Goal: Information Seeking & Learning: Learn about a topic

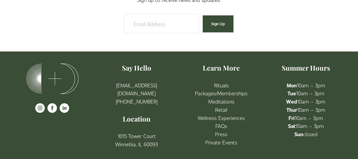
scroll to position [936, 0]
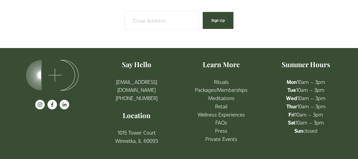
click at [219, 80] on link "Rituals" at bounding box center [221, 82] width 15 height 8
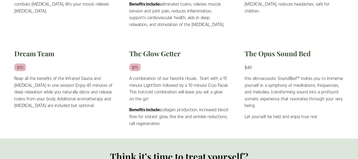
scroll to position [413, 0]
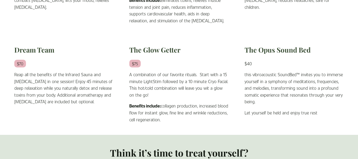
click at [257, 54] on h2 "The Opus Sound Bed" at bounding box center [293, 49] width 99 height 9
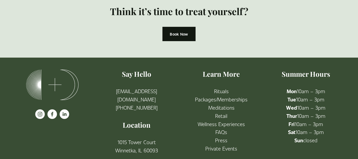
scroll to position [565, 0]
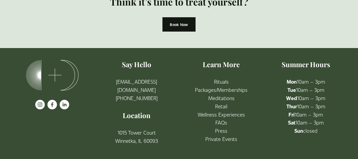
click at [200, 90] on link "Packages/Memberships" at bounding box center [221, 90] width 52 height 8
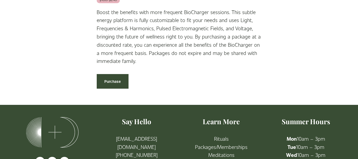
scroll to position [883, 0]
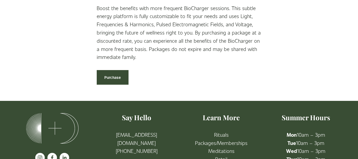
click at [210, 146] on link "Meditations" at bounding box center [221, 150] width 26 height 8
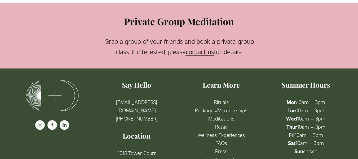
scroll to position [338, 0]
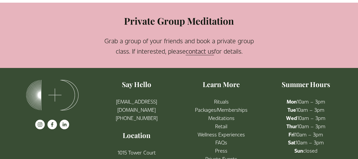
click at [221, 129] on link "etail" at bounding box center [222, 126] width 9 height 8
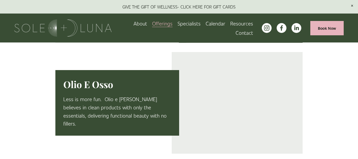
scroll to position [838, 0]
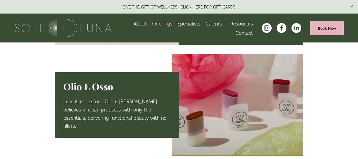
click at [93, 92] on h3 "Olio E Osso" at bounding box center [88, 86] width 50 height 12
click at [136, 112] on p "Less is more fun. Olio e [PERSON_NAME] believes in clean products with only the…" at bounding box center [117, 113] width 108 height 33
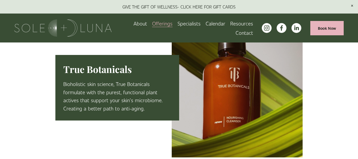
click at [135, 95] on p "Bioholistic skin science, True Botanicals formulate with the purest, functional…" at bounding box center [117, 96] width 108 height 33
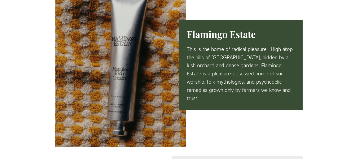
scroll to position [252, 0]
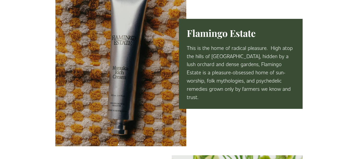
click at [218, 39] on h3 "Flamingo Estate" at bounding box center [221, 33] width 69 height 12
click at [124, 80] on div at bounding box center [120, 64] width 131 height 164
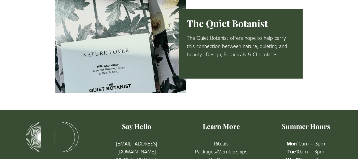
scroll to position [1071, 0]
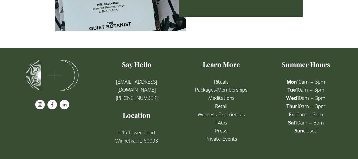
click at [202, 115] on link "Wellness Experiences" at bounding box center [221, 114] width 47 height 8
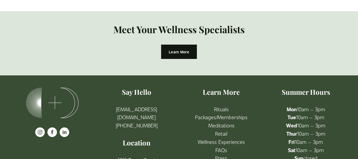
scroll to position [1208, 0]
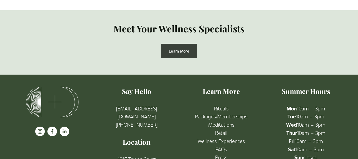
click at [178, 44] on link "Learn More" at bounding box center [179, 51] width 36 height 15
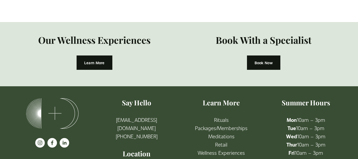
scroll to position [1035, 0]
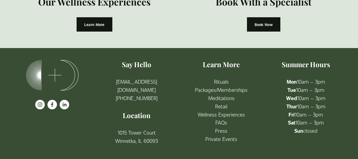
click at [88, 118] on div "Say Hello [EMAIL_ADDRESS][DOMAIN_NAME] [PHONE_NUMBER] Location [STREET_ADDRESS]…" at bounding box center [179, 103] width 338 height 87
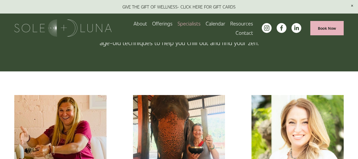
scroll to position [0, 0]
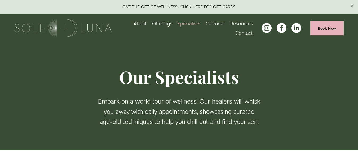
click at [203, 6] on link at bounding box center [179, 7] width 358 height 14
click at [222, 23] on link "Calendar" at bounding box center [216, 23] width 20 height 9
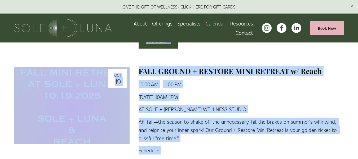
scroll to position [1147, 0]
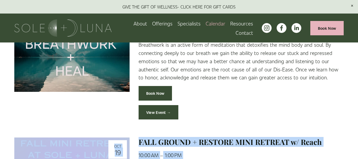
drag, startPoint x: 263, startPoint y: 147, endPoint x: 127, endPoint y: 127, distance: 136.9
copy article "Oct 19 FALL GROUND + RESTORE MINI RETREAT w/ Reach Sunday, October 19, 2025 10:…"
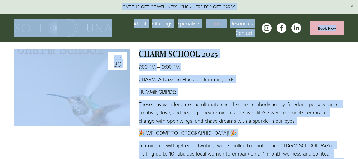
scroll to position [438, 0]
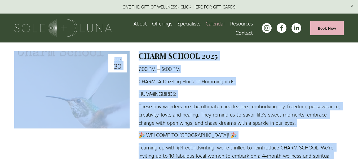
drag, startPoint x: 194, startPoint y: 132, endPoint x: 115, endPoint y: 49, distance: 113.9
copy article "Sep 30 CHARM SCHOOL 2025 Tuesday, September 30, 2025 7:00 PM 9:00 PM Google Cal…"
